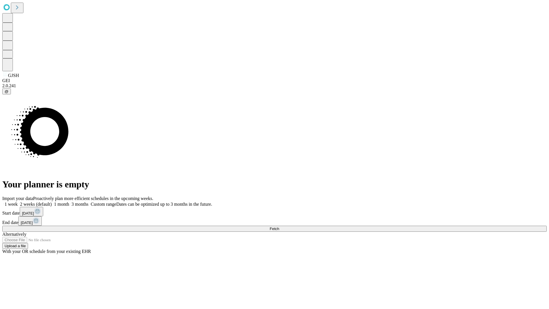
click at [279, 226] on span "Fetch" at bounding box center [273, 228] width 9 height 4
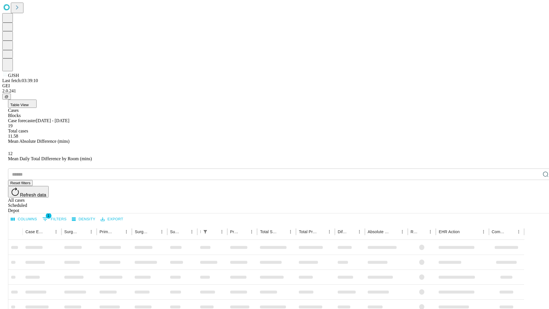
click at [29, 103] on span "Table View" at bounding box center [19, 105] width 18 height 4
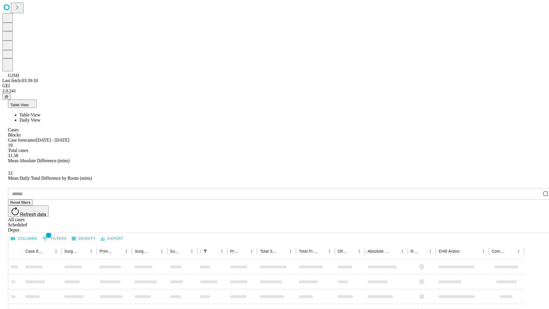
click at [40, 117] on span "Daily View" at bounding box center [29, 119] width 21 height 5
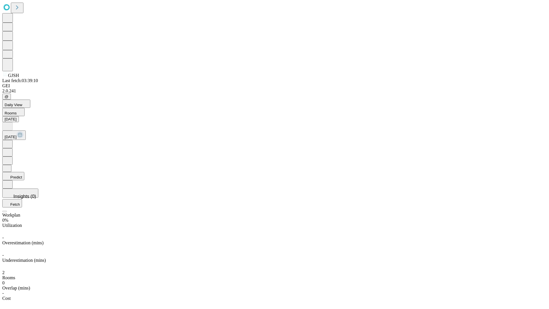
click at [24, 172] on button "Predict" at bounding box center [13, 176] width 22 height 8
